Goal: Check status: Check status

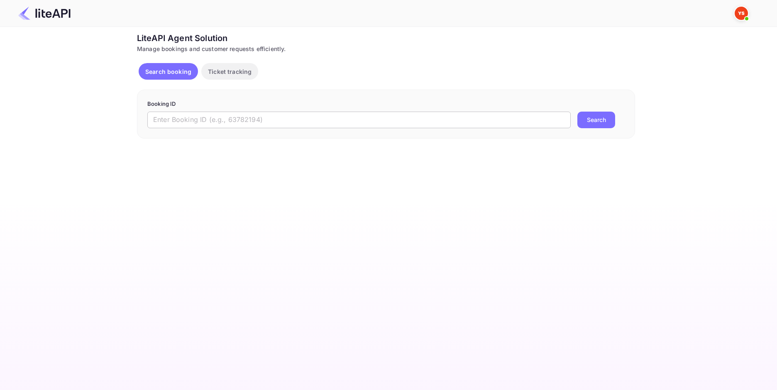
click at [238, 120] on input "text" at bounding box center [359, 120] width 424 height 17
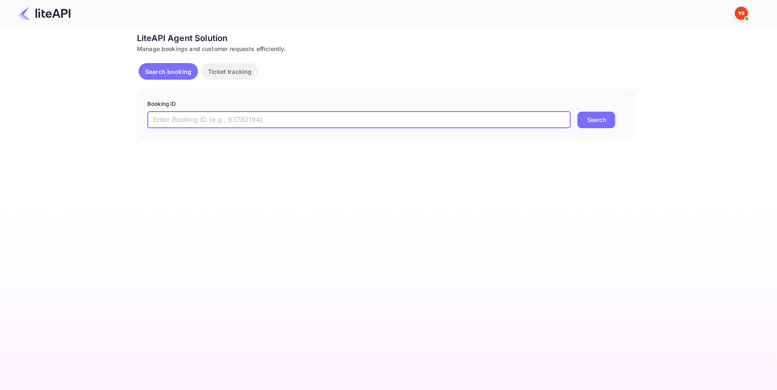
paste input "8862555"
type input "8862555"
click at [617, 119] on div "8862555 ​ Search" at bounding box center [386, 120] width 478 height 17
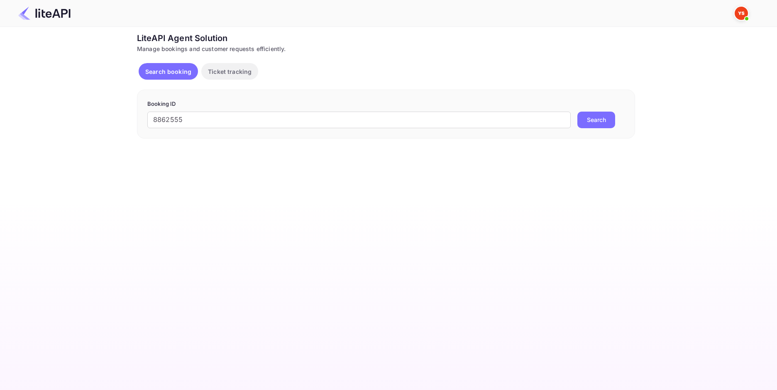
click at [600, 118] on button "Search" at bounding box center [597, 120] width 38 height 17
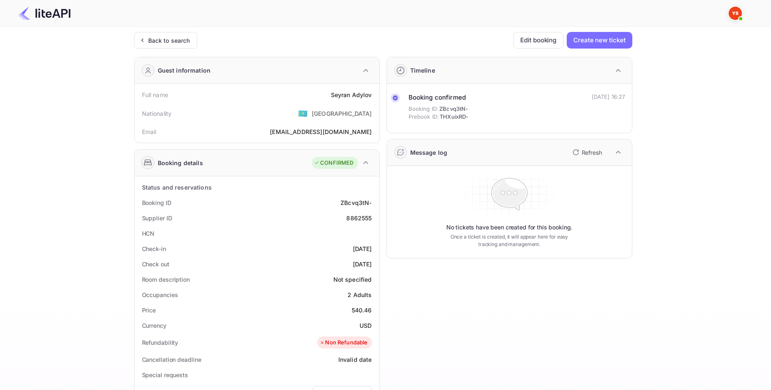
click at [346, 94] on div "[PERSON_NAME]" at bounding box center [351, 95] width 41 height 9
copy div "[PERSON_NAME]"
click at [359, 309] on div "540.46" at bounding box center [362, 310] width 20 height 9
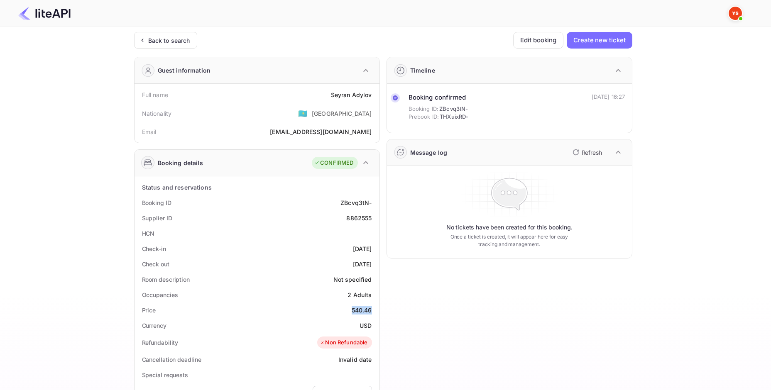
click at [359, 309] on div "540.46" at bounding box center [362, 310] width 20 height 9
copy div "540.46"
click at [361, 328] on div "USD" at bounding box center [366, 325] width 12 height 9
copy div "USD"
